Goal: Navigation & Orientation: Find specific page/section

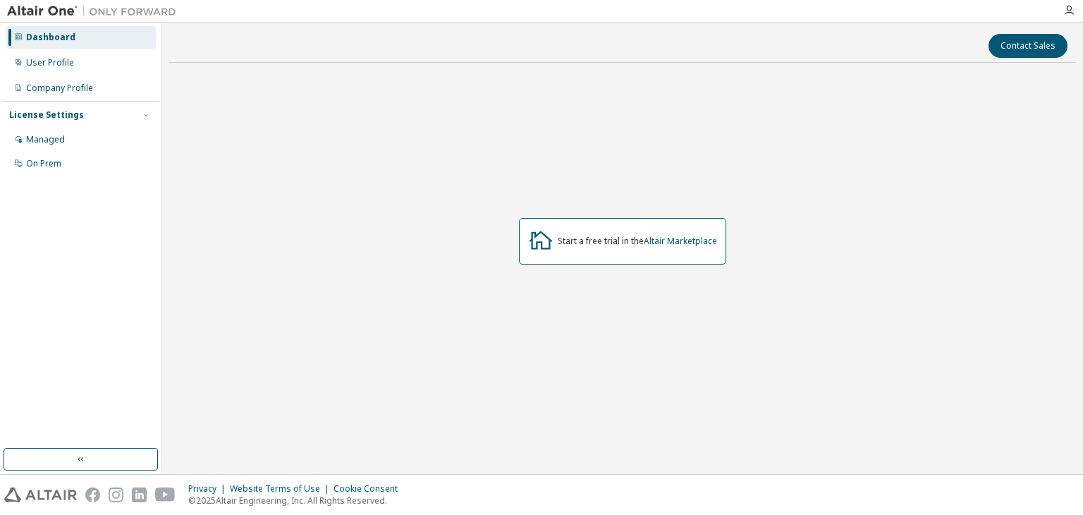
click at [589, 240] on div "Start a free trial in the Altair Marketplace" at bounding box center [637, 241] width 159 height 11
click at [76, 63] on div "User Profile" at bounding box center [81, 62] width 150 height 23
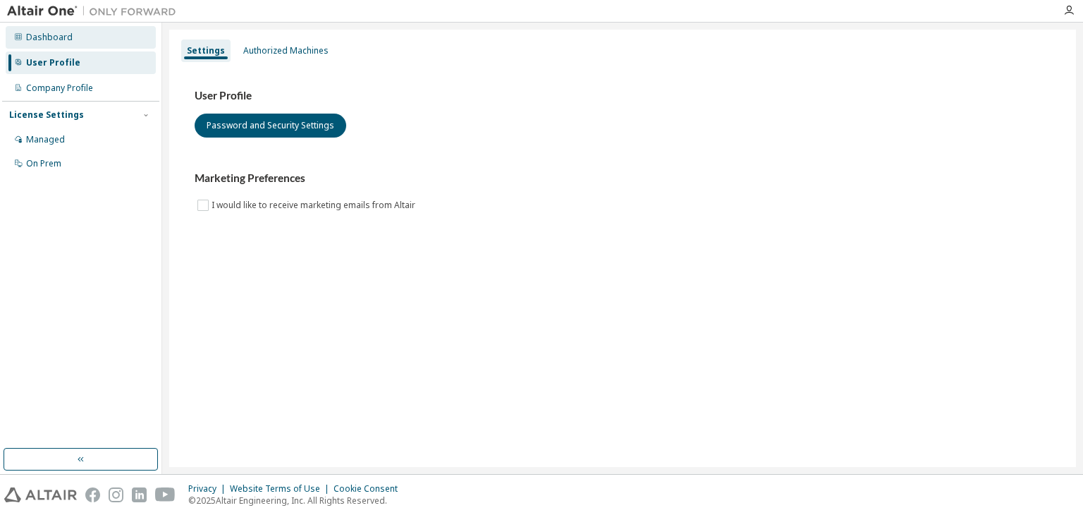
click at [45, 42] on div "Dashboard" at bounding box center [49, 37] width 47 height 11
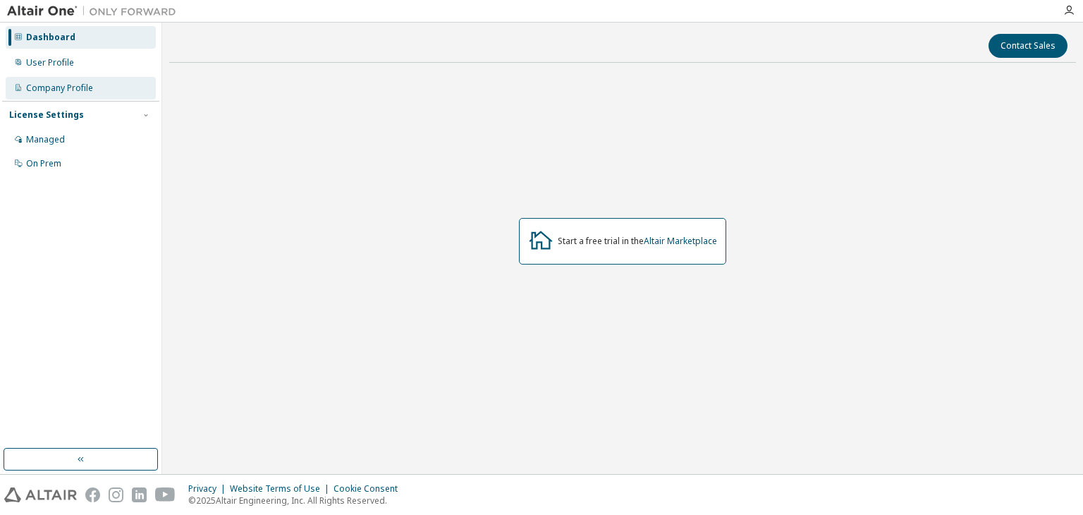
click at [39, 97] on div "Company Profile" at bounding box center [81, 88] width 150 height 23
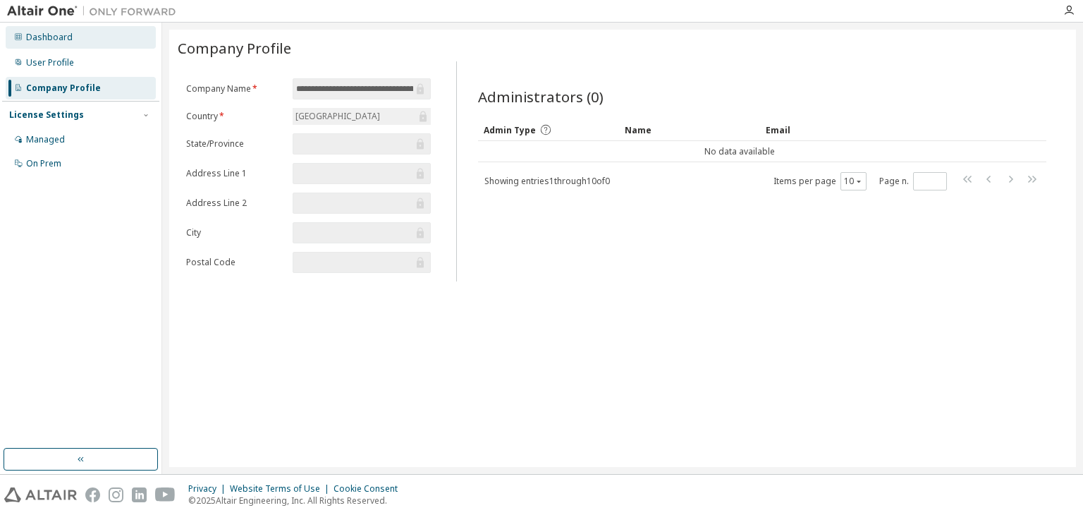
click at [56, 37] on div "Dashboard" at bounding box center [49, 37] width 47 height 11
